Goal: Use online tool/utility: Utilize a website feature to perform a specific function

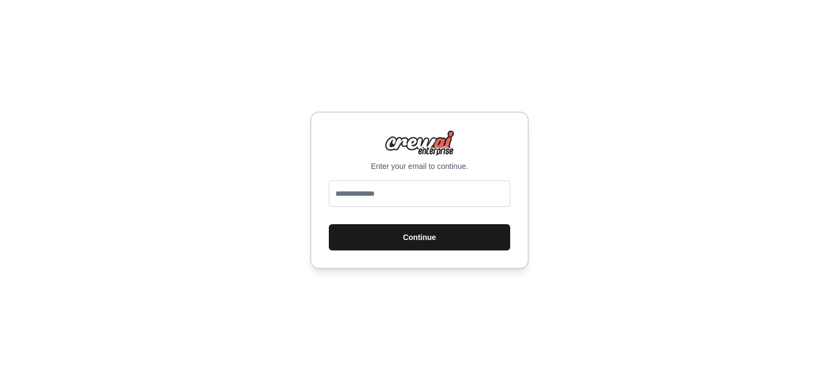
type input "**********"
click at [412, 237] on button "Continue" at bounding box center [419, 237] width 181 height 26
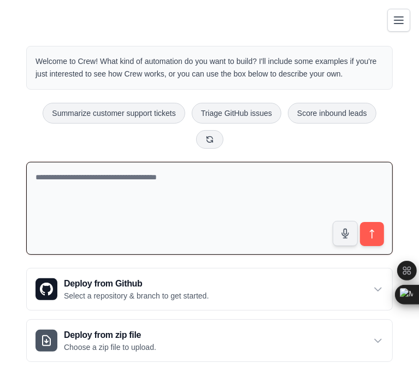
click at [228, 190] on textarea at bounding box center [209, 208] width 367 height 93
paste textarea "**********"
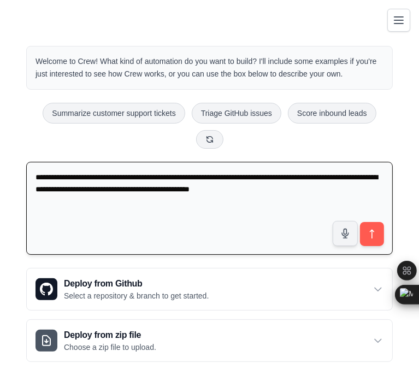
paste textarea "**********"
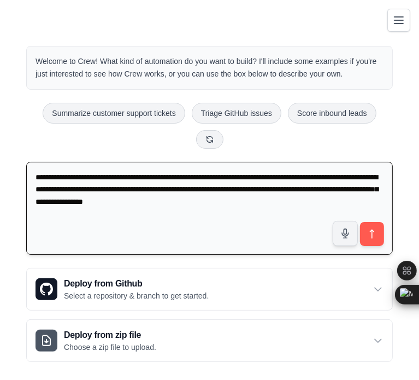
paste textarea "**********"
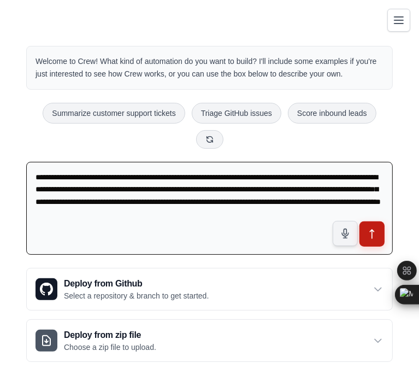
type textarea "**********"
click at [378, 221] on button "submit" at bounding box center [371, 233] width 25 height 25
click at [376, 228] on icon "submit" at bounding box center [372, 233] width 11 height 11
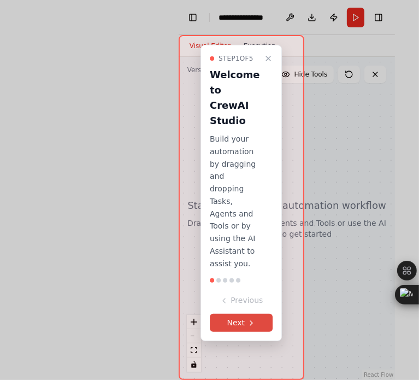
click at [243, 326] on button "Next" at bounding box center [241, 323] width 63 height 18
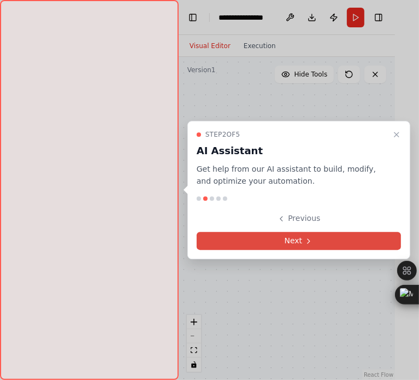
click at [321, 235] on button "Next" at bounding box center [299, 241] width 204 height 18
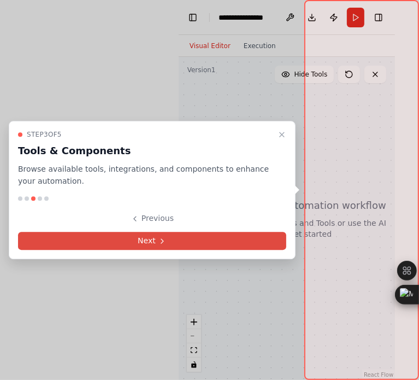
click at [193, 238] on button "Next" at bounding box center [152, 241] width 268 height 18
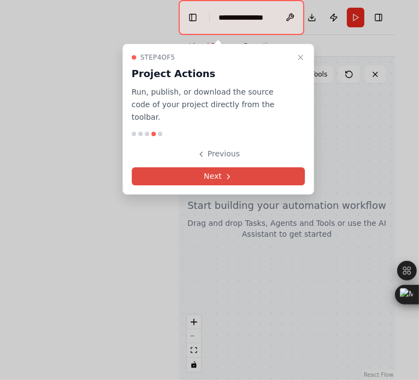
click at [209, 167] on button "Next" at bounding box center [219, 176] width 174 height 18
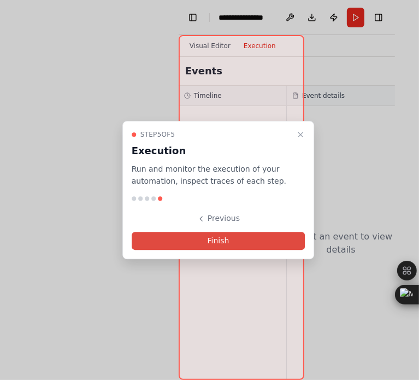
click at [221, 238] on button "Finish" at bounding box center [219, 241] width 174 height 18
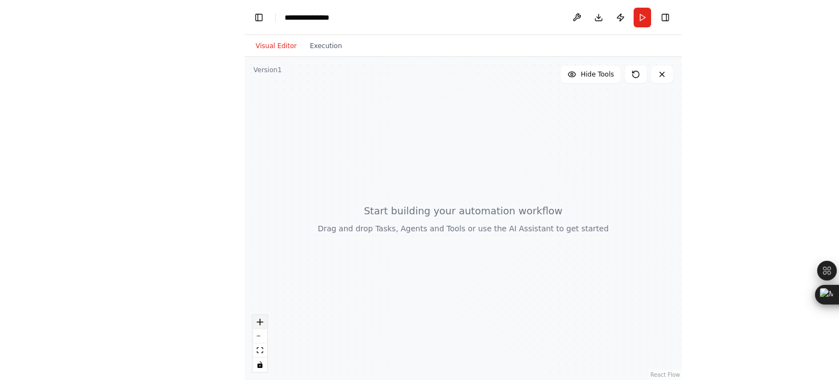
click at [261, 320] on icon "zoom in" at bounding box center [260, 321] width 7 height 7
click at [262, 332] on button "zoom out" at bounding box center [260, 336] width 14 height 14
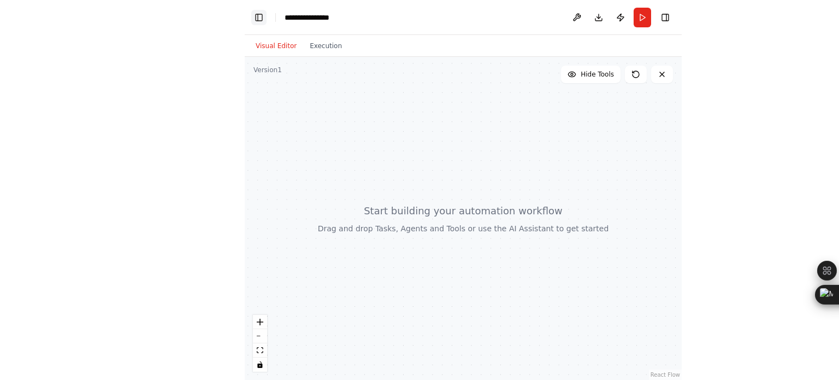
click at [262, 16] on button "Toggle Left Sidebar" at bounding box center [258, 17] width 15 height 15
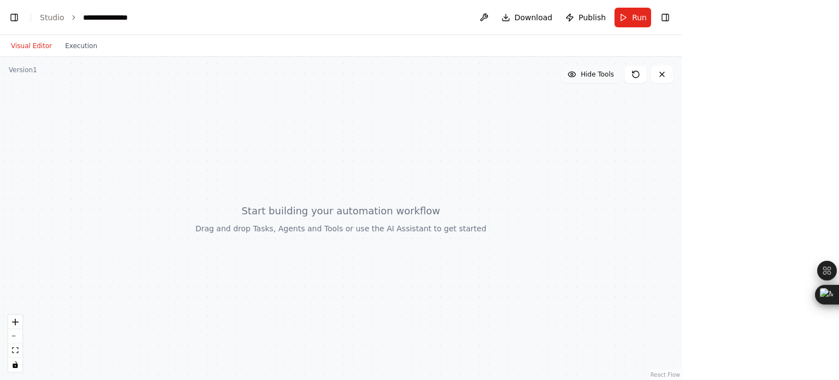
click at [418, 72] on button "Hide Tools" at bounding box center [591, 74] width 60 height 17
click at [418, 72] on button "Show Tools" at bounding box center [589, 74] width 62 height 17
click at [418, 77] on button at bounding box center [662, 74] width 22 height 17
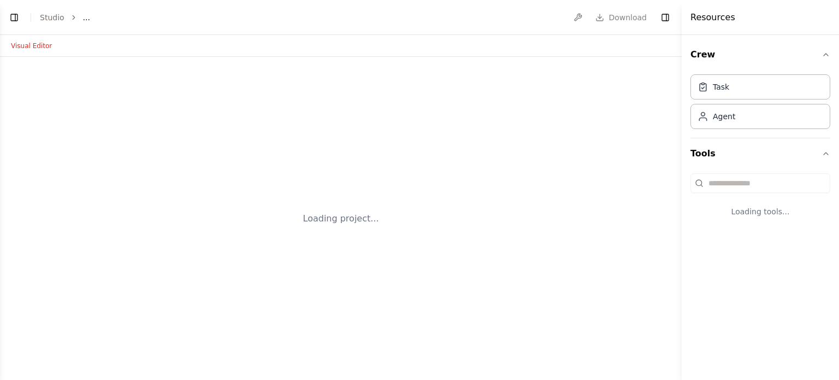
select select "****"
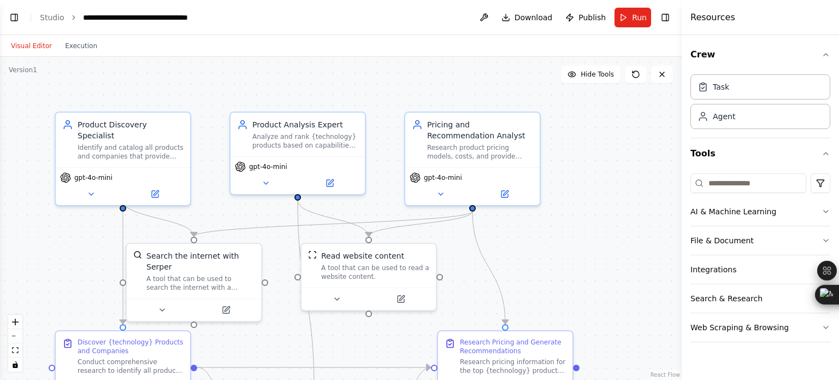
scroll to position [688, 0]
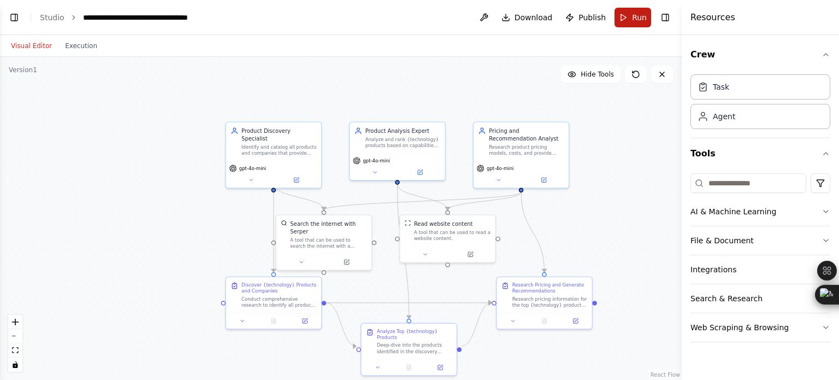
click at [628, 18] on button "Run" at bounding box center [633, 18] width 37 height 20
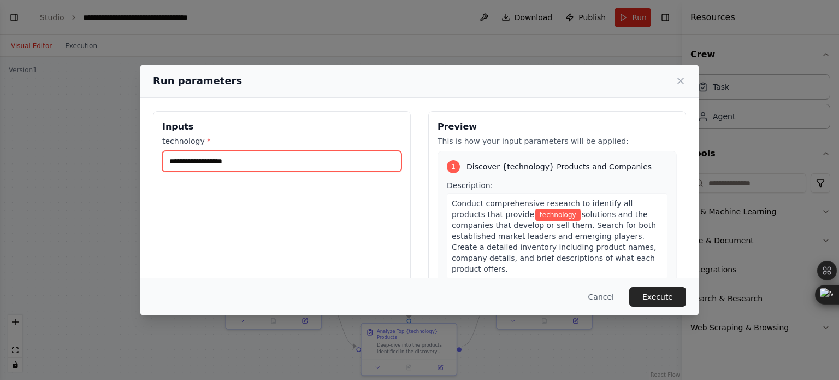
click at [315, 157] on input "technology *" at bounding box center [281, 161] width 239 height 21
type input "**********"
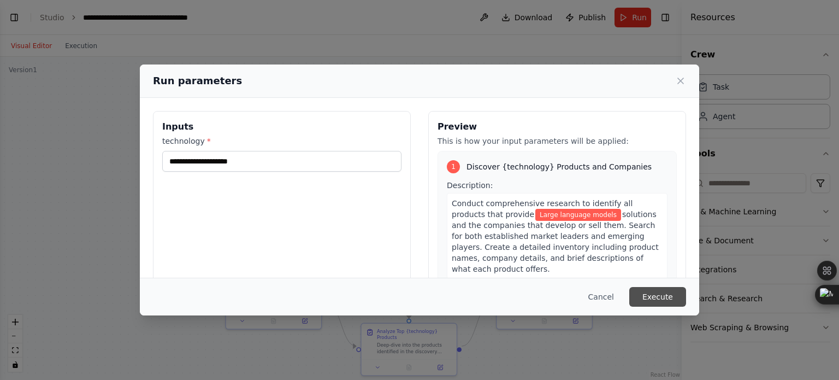
click at [666, 291] on button "Execute" at bounding box center [657, 297] width 57 height 20
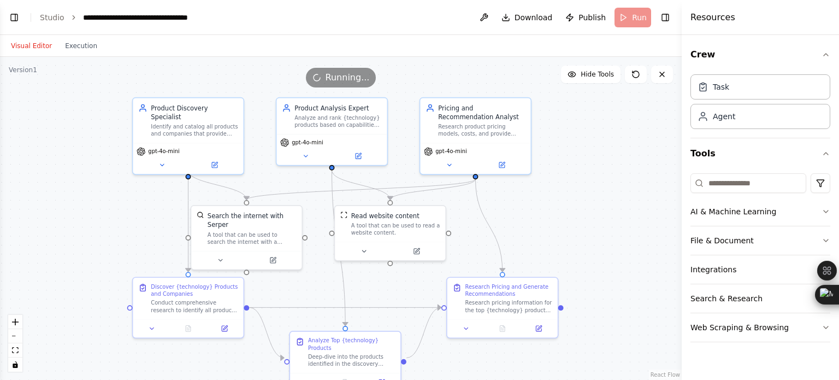
drag, startPoint x: 620, startPoint y: 154, endPoint x: 583, endPoint y: 113, distance: 55.7
click at [583, 113] on div ".deletable-edge-delete-btn { width: 20px; height: 20px; border: 0px solid #ffff…" at bounding box center [341, 218] width 682 height 323
click at [813, 325] on button "Web Scraping & Browsing" at bounding box center [761, 327] width 140 height 28
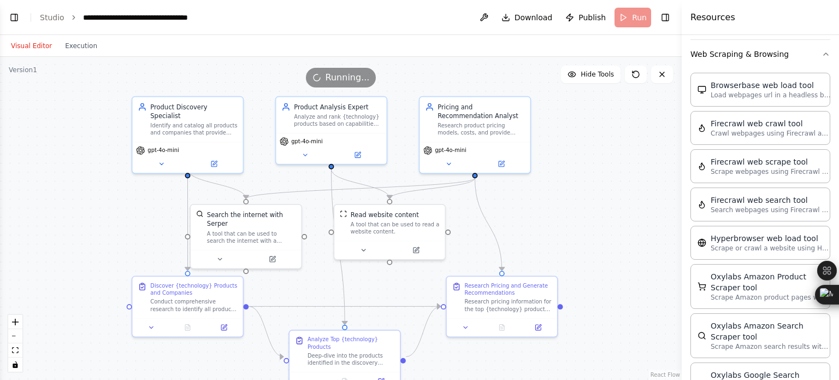
scroll to position [0, 0]
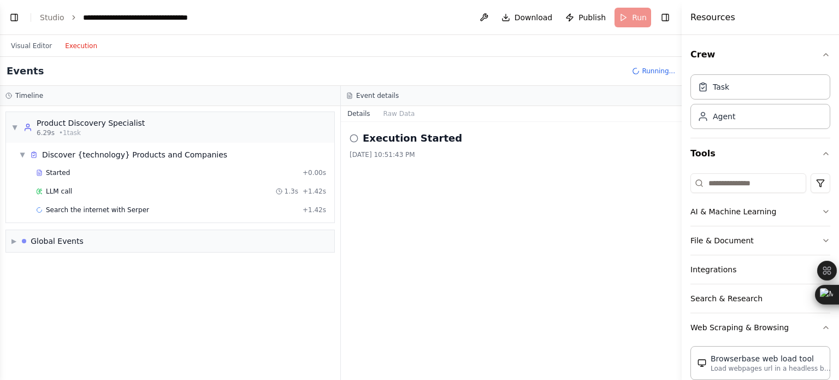
click at [73, 44] on button "Execution" at bounding box center [80, 45] width 45 height 13
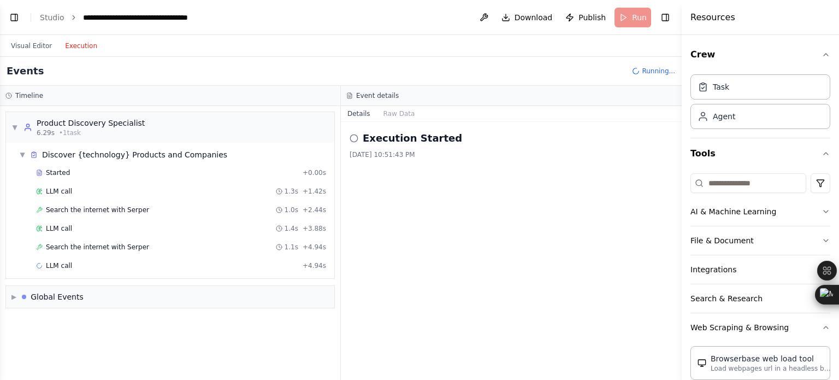
click at [356, 139] on icon at bounding box center [354, 138] width 9 height 9
click at [352, 137] on icon at bounding box center [354, 138] width 9 height 9
click at [33, 43] on button "Visual Editor" at bounding box center [31, 45] width 54 height 13
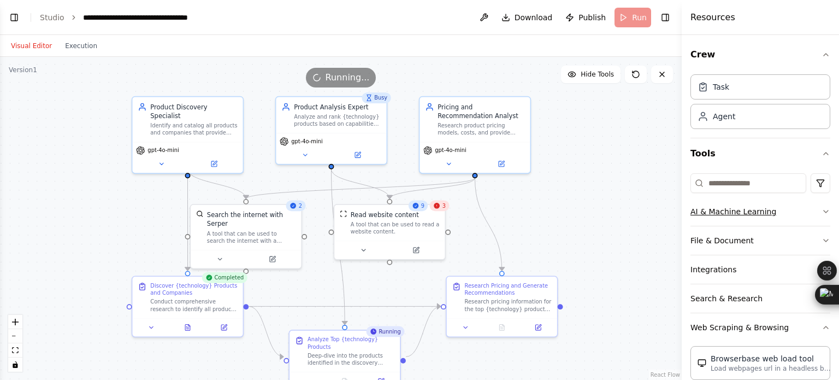
click at [822, 214] on icon "button" at bounding box center [826, 211] width 9 height 9
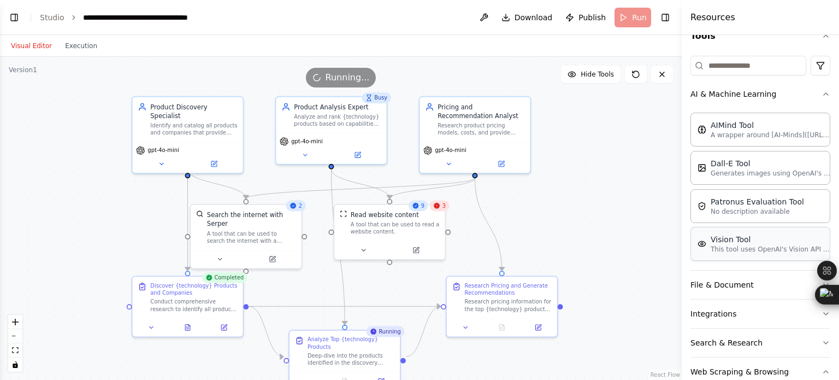
scroll to position [116, 0]
click at [822, 93] on icon "button" at bounding box center [826, 95] width 9 height 9
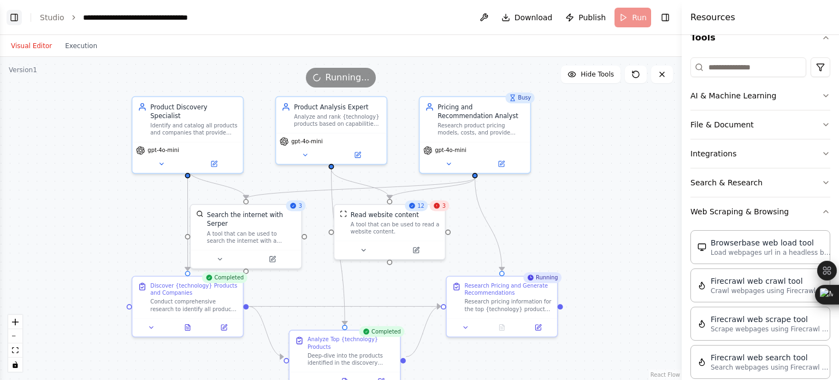
click at [9, 19] on button "Toggle Left Sidebar" at bounding box center [14, 17] width 15 height 15
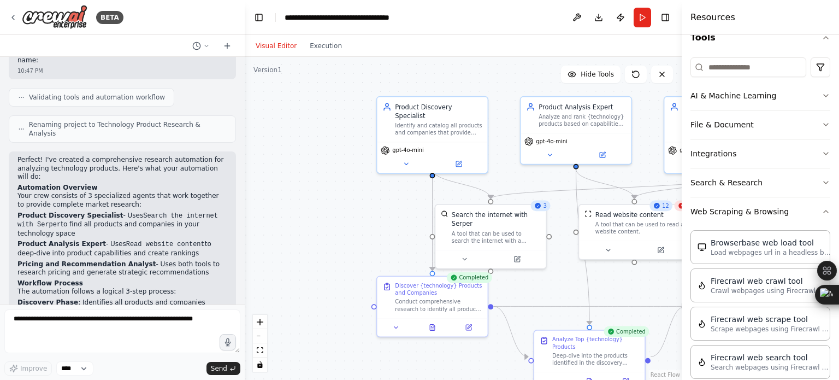
scroll to position [688, 0]
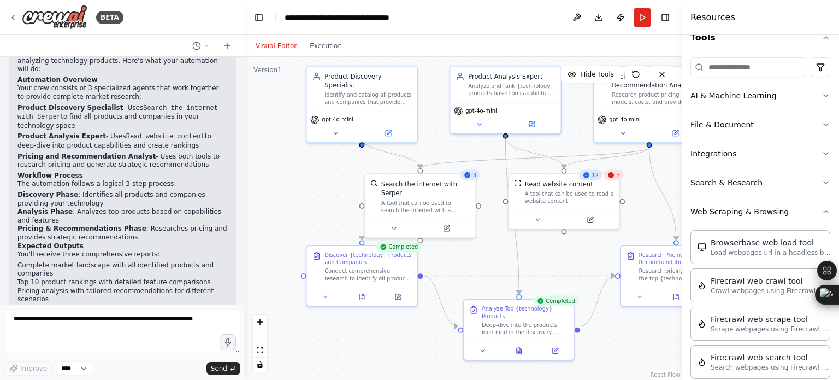
drag, startPoint x: 369, startPoint y: 221, endPoint x: 297, endPoint y: 187, distance: 79.2
click at [297, 187] on div ".deletable-edge-delete-btn { width: 20px; height: 20px; border: 0px solid #ffff…" at bounding box center [463, 218] width 437 height 323
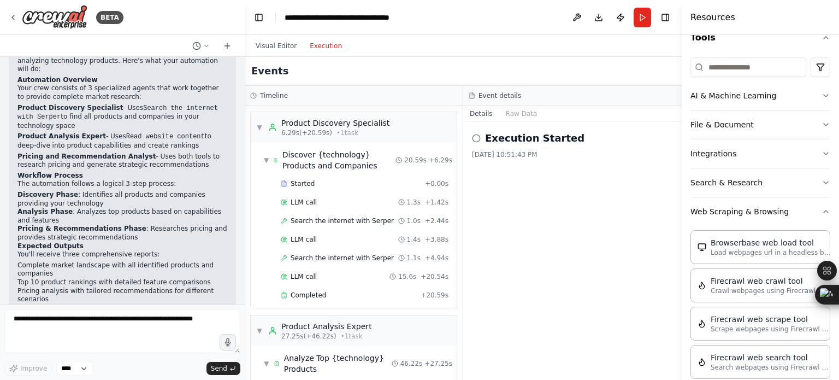
click at [324, 49] on button "Execution" at bounding box center [325, 45] width 45 height 13
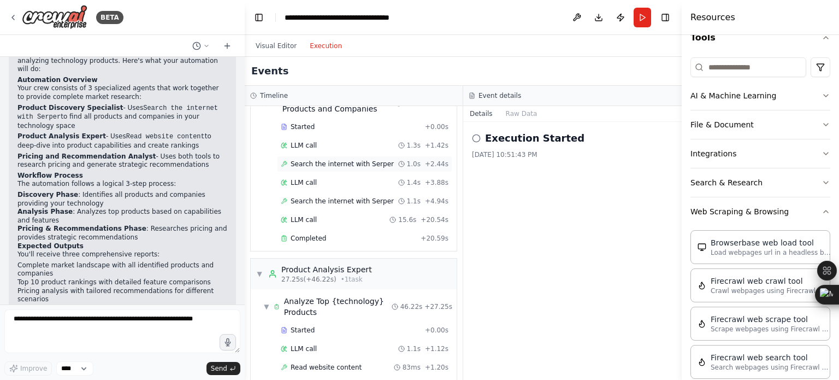
scroll to position [0, 0]
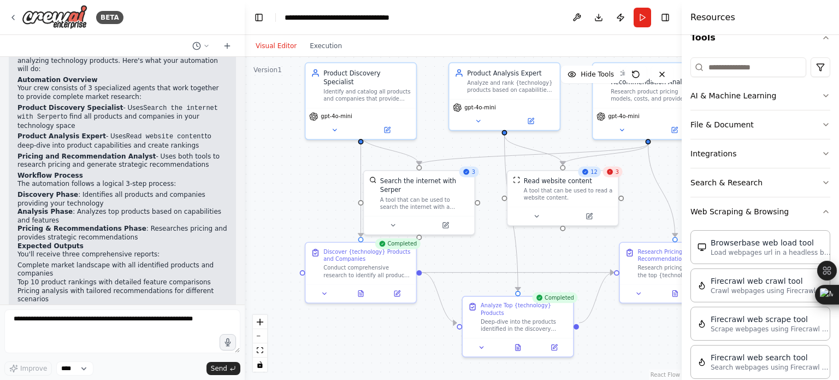
click at [271, 47] on button "Visual Editor" at bounding box center [276, 45] width 54 height 13
click at [743, 11] on div "Resources" at bounding box center [760, 17] width 157 height 35
click at [533, 23] on header "**********" at bounding box center [463, 17] width 437 height 35
click at [266, 21] on button "Toggle Left Sidebar" at bounding box center [258, 17] width 15 height 15
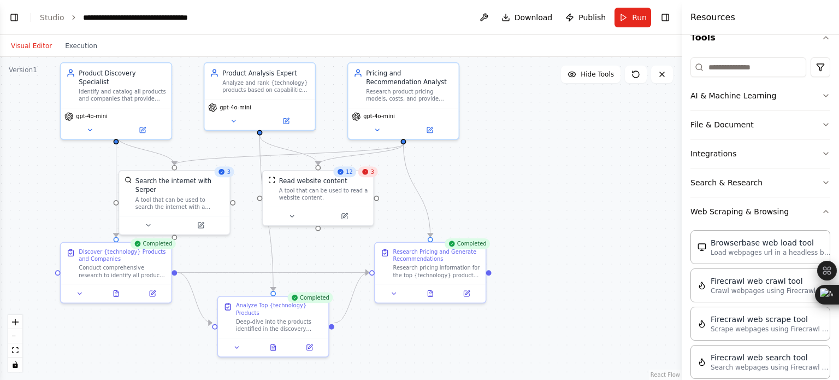
click at [666, 9] on header "**********" at bounding box center [341, 17] width 682 height 35
click at [666, 16] on button "Toggle Right Sidebar" at bounding box center [665, 17] width 15 height 15
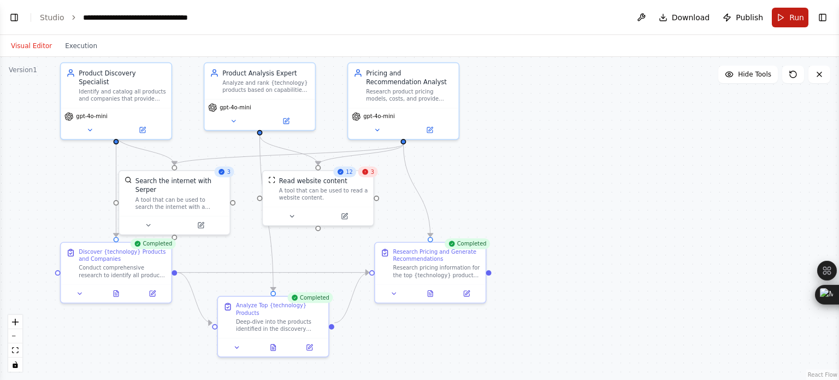
click at [782, 17] on button "Run" at bounding box center [790, 18] width 37 height 20
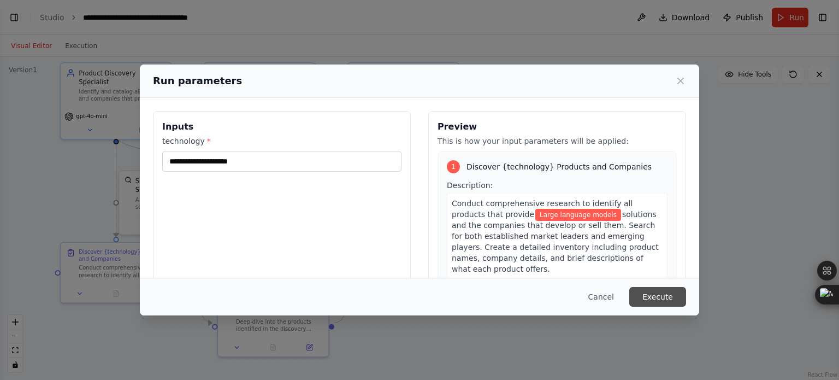
click at [662, 299] on button "Execute" at bounding box center [657, 297] width 57 height 20
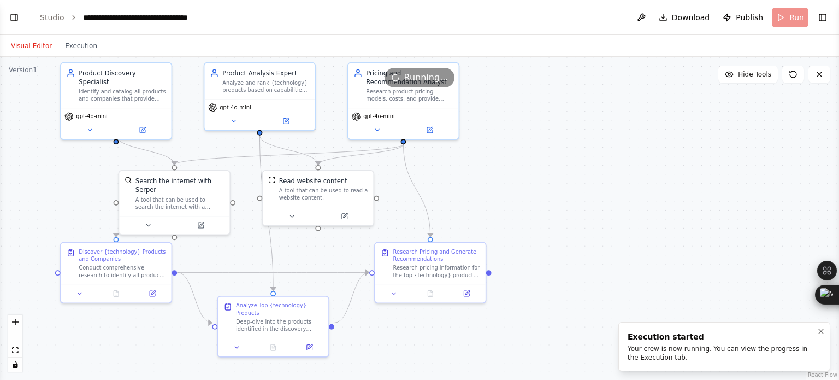
click at [698, 356] on div "Your crew is now running. You can view the progress in the Execution tab." at bounding box center [722, 352] width 189 height 17
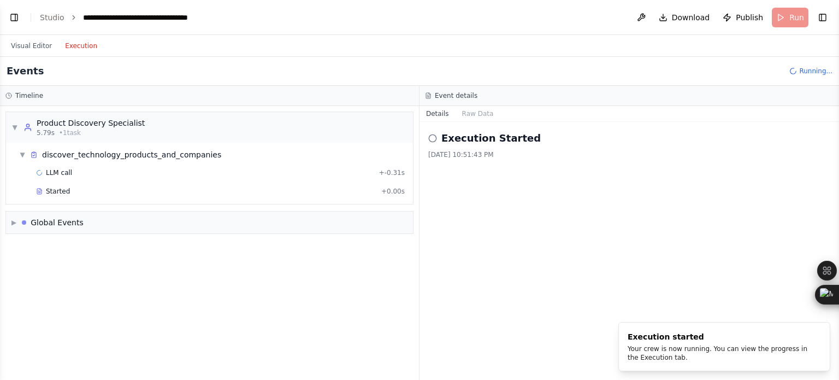
click at [81, 47] on button "Execution" at bounding box center [80, 45] width 45 height 13
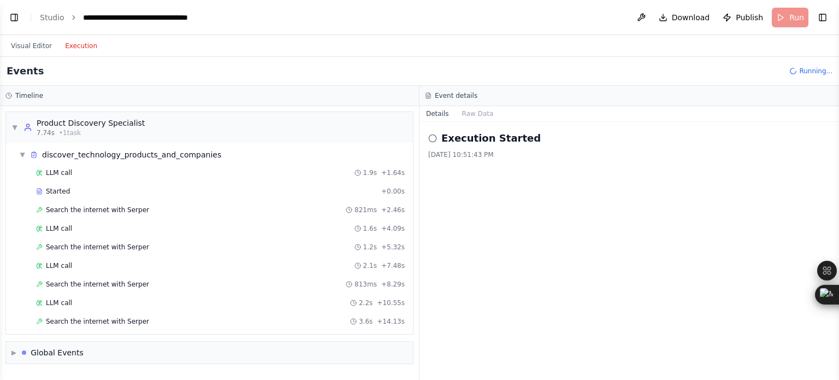
scroll to position [11, 0]
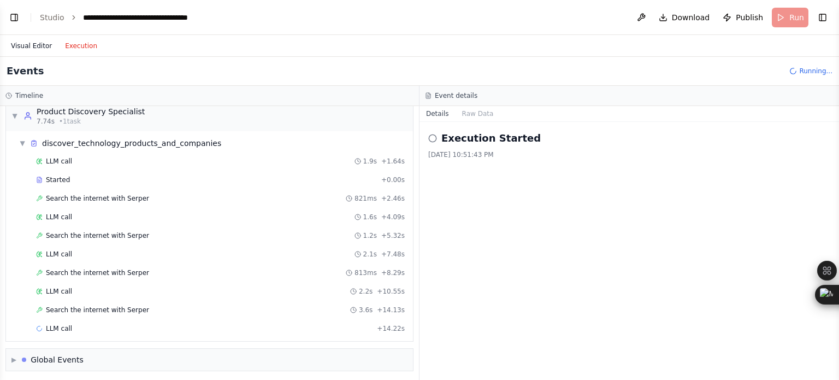
click at [21, 42] on button "Visual Editor" at bounding box center [31, 45] width 54 height 13
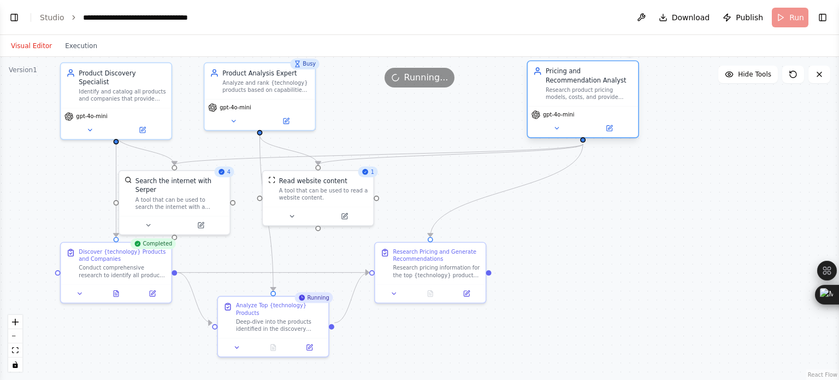
drag, startPoint x: 401, startPoint y: 107, endPoint x: 603, endPoint y: 109, distance: 202.1
click at [603, 109] on div "gpt-4o-mini" at bounding box center [583, 121] width 110 height 31
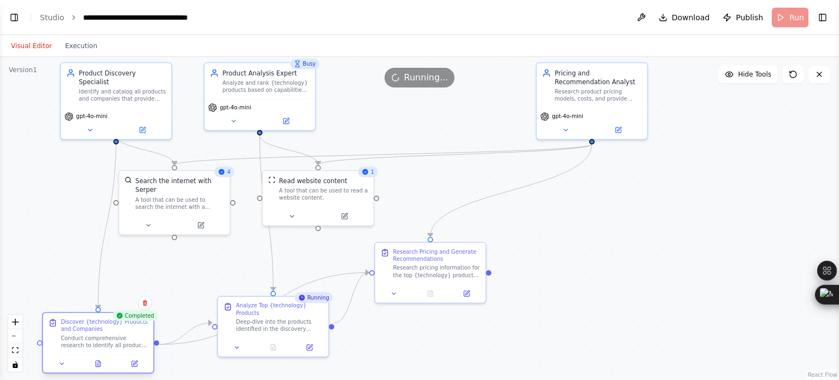
drag, startPoint x: 113, startPoint y: 277, endPoint x: 98, endPoint y: 350, distance: 74.6
click at [98, 350] on div "Discover {technology} Products and Companies Conduct comprehensive research to …" at bounding box center [98, 333] width 110 height 42
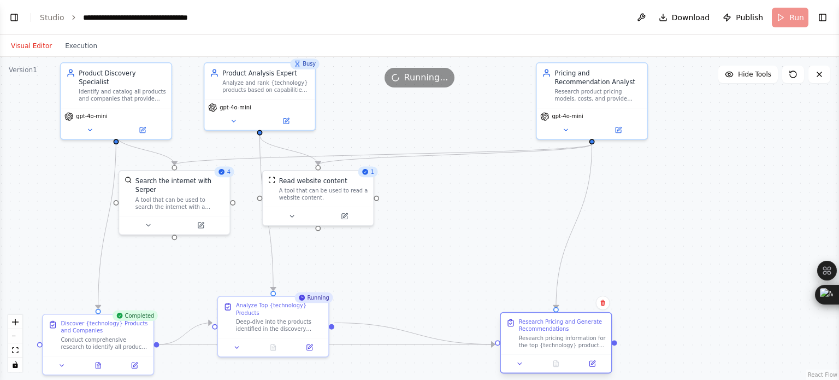
drag, startPoint x: 443, startPoint y: 281, endPoint x: 582, endPoint y: 353, distance: 156.6
click at [582, 353] on div "Research Pricing and Generate Recommendations Research pricing information for …" at bounding box center [556, 333] width 110 height 42
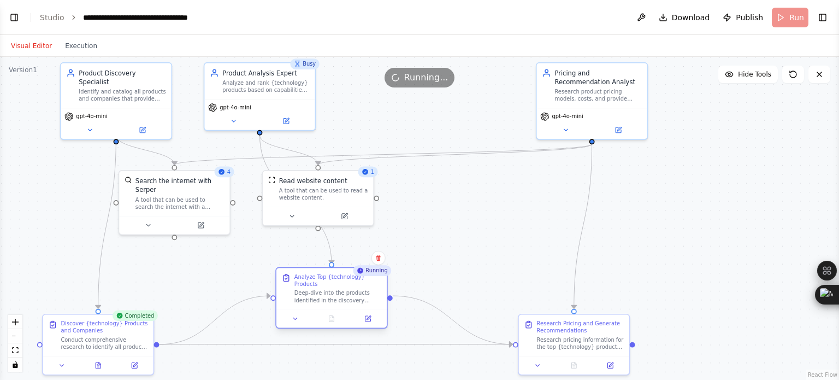
drag, startPoint x: 300, startPoint y: 323, endPoint x: 356, endPoint y: 286, distance: 67.7
click at [356, 286] on div "Analyze Top {technology} Products Deep-dive into the products identified in the…" at bounding box center [331, 289] width 110 height 42
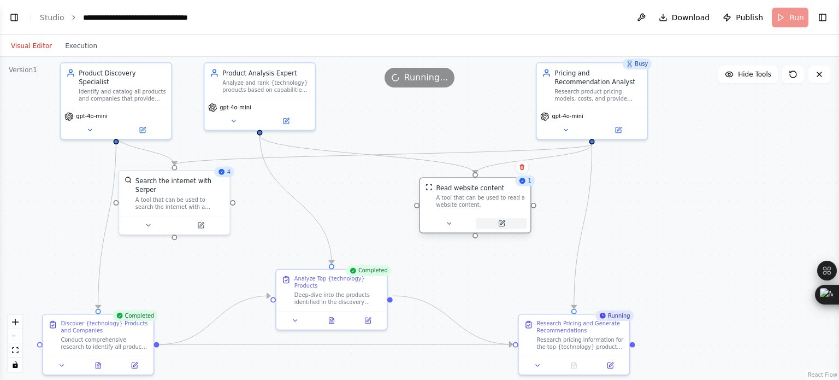
drag, startPoint x: 346, startPoint y: 210, endPoint x: 530, endPoint y: 222, distance: 184.5
click at [505, 222] on icon at bounding box center [501, 223] width 7 height 7
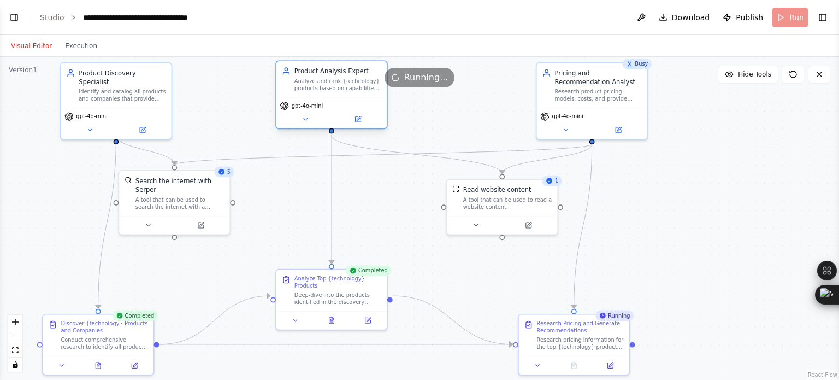
drag, startPoint x: 278, startPoint y: 91, endPoint x: 350, endPoint y: 90, distance: 72.1
click at [350, 90] on div "Analyze and rank {technology} products based on capabilities, features, and per…" at bounding box center [337, 85] width 87 height 14
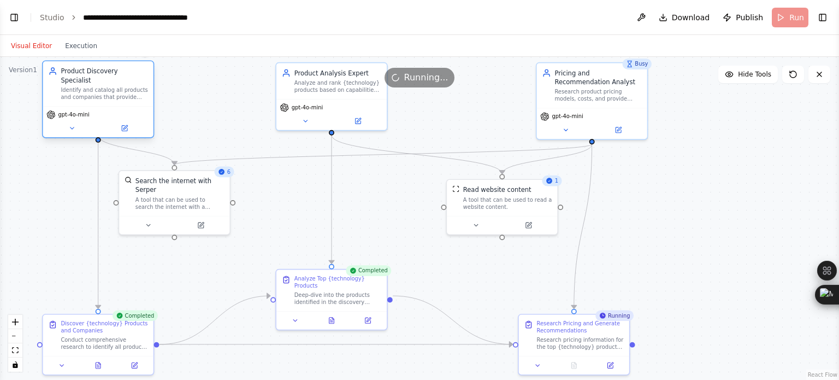
drag, startPoint x: 127, startPoint y: 100, endPoint x: 108, endPoint y: 98, distance: 18.6
click at [108, 106] on div "gpt-4o-mini" at bounding box center [98, 121] width 110 height 31
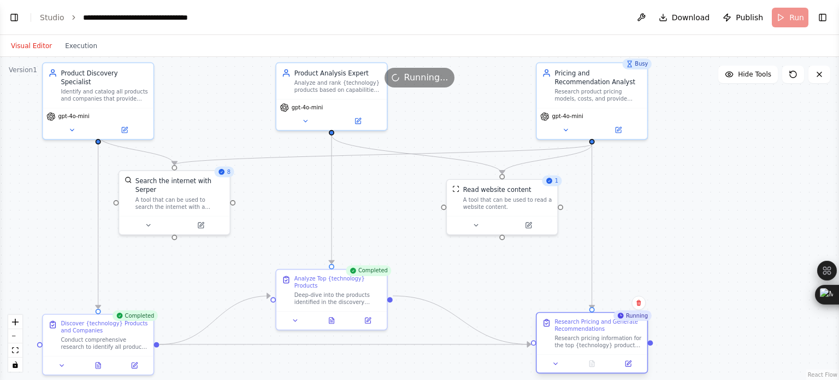
drag, startPoint x: 581, startPoint y: 333, endPoint x: 601, endPoint y: 334, distance: 20.2
click at [601, 334] on div "Research Pricing and Generate Recommendations Research pricing information for …" at bounding box center [597, 333] width 87 height 31
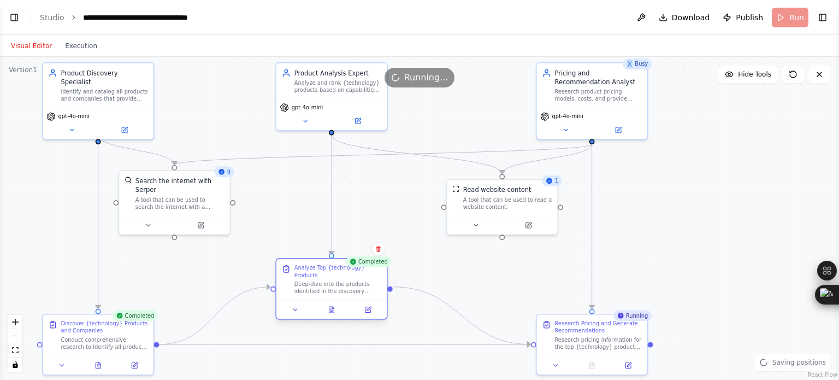
drag, startPoint x: 359, startPoint y: 292, endPoint x: 359, endPoint y: 280, distance: 12.6
click at [359, 280] on div "Deep-dive into the products identified in the discovery phase to analyze their …" at bounding box center [337, 287] width 87 height 14
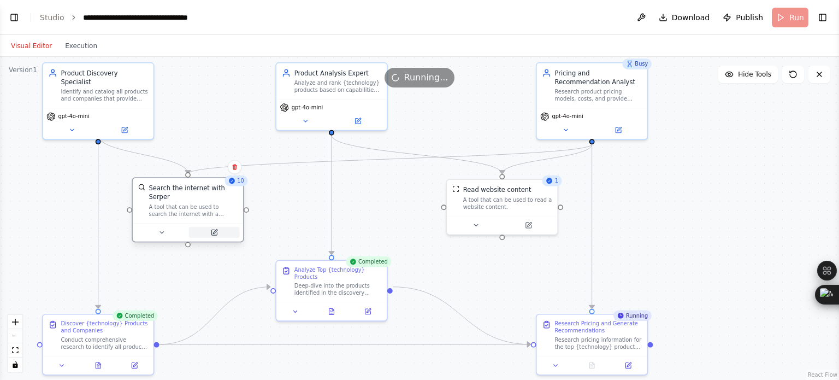
drag, startPoint x: 207, startPoint y: 211, endPoint x: 225, endPoint y: 218, distance: 18.7
click at [225, 227] on button at bounding box center [214, 232] width 51 height 11
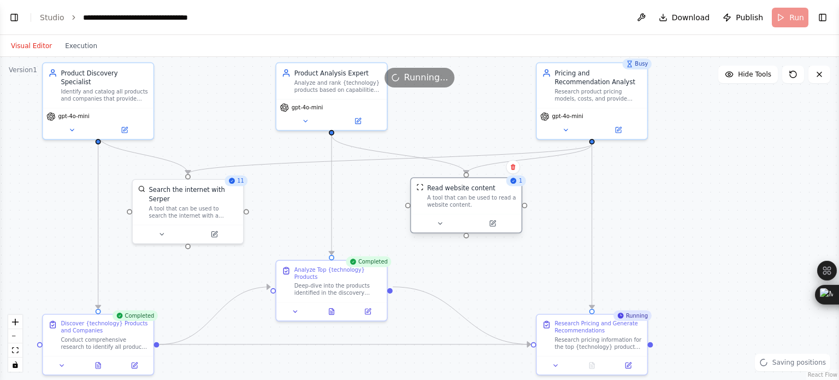
drag, startPoint x: 505, startPoint y: 202, endPoint x: 471, endPoint y: 200, distance: 33.4
click at [471, 200] on div "A tool that can be used to read a website content." at bounding box center [471, 201] width 89 height 14
click at [691, 198] on div ".deletable-edge-delete-btn { width: 20px; height: 20px; border: 0px solid #ffff…" at bounding box center [419, 218] width 839 height 323
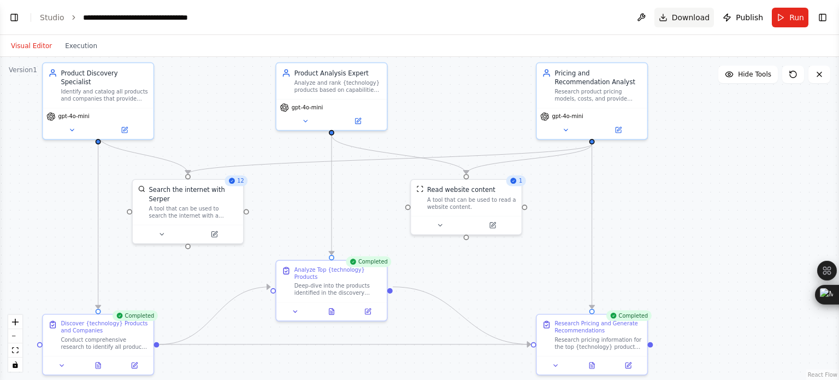
click at [688, 13] on span "Download" at bounding box center [691, 17] width 38 height 11
